Goal: Task Accomplishment & Management: Use online tool/utility

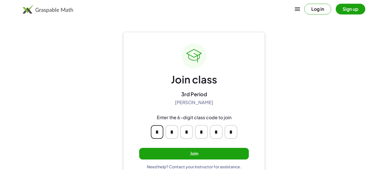
click at [162, 136] on input "*" at bounding box center [157, 132] width 13 height 14
click at [175, 148] on button "Join" at bounding box center [194, 154] width 110 height 12
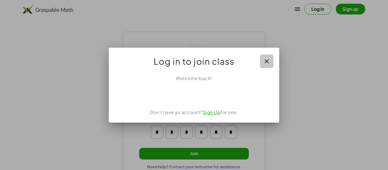
click at [271, 61] on button "button" at bounding box center [267, 62] width 14 height 14
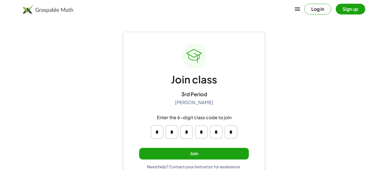
click at [213, 159] on button "Join" at bounding box center [194, 154] width 110 height 12
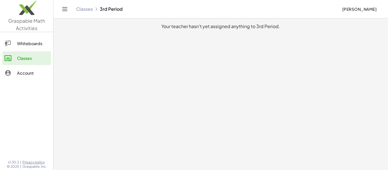
click at [29, 73] on div "Account" at bounding box center [33, 73] width 32 height 7
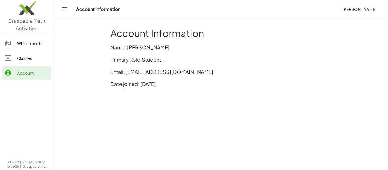
click at [35, 57] on div "Classes" at bounding box center [33, 58] width 32 height 7
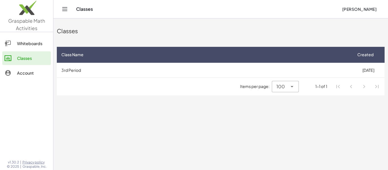
click at [33, 44] on div "Whiteboards" at bounding box center [33, 43] width 32 height 7
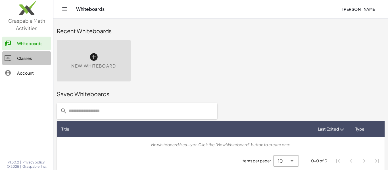
click at [34, 53] on link "Classes" at bounding box center [26, 58] width 49 height 14
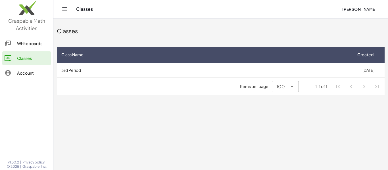
click at [292, 87] on icon at bounding box center [292, 86] width 7 height 7
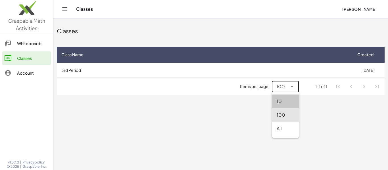
click at [279, 102] on div "10" at bounding box center [286, 101] width 18 height 7
click at [290, 86] on icon at bounding box center [292, 86] width 7 height 7
click at [294, 117] on div "100" at bounding box center [287, 115] width 23 height 14
type input "***"
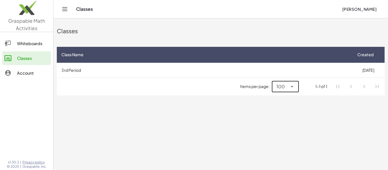
click at [270, 116] on main "Classes Class Name Created 3rd Period [DATE] Items per page: 100 *** 1-1 of 1" at bounding box center [220, 85] width 335 height 170
click at [36, 42] on div "Whiteboards" at bounding box center [33, 43] width 32 height 7
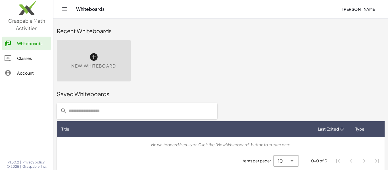
click at [105, 60] on div "New Whiteboard" at bounding box center [94, 60] width 74 height 41
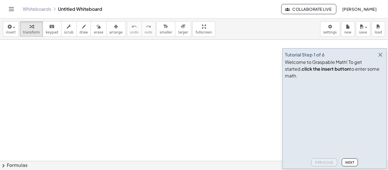
drag, startPoint x: 145, startPoint y: 76, endPoint x: 116, endPoint y: 132, distance: 62.9
click at [116, 132] on div at bounding box center [194, 161] width 388 height 243
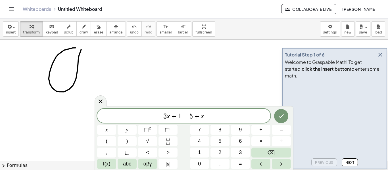
scroll to position [1, 0]
